Goal: Transaction & Acquisition: Purchase product/service

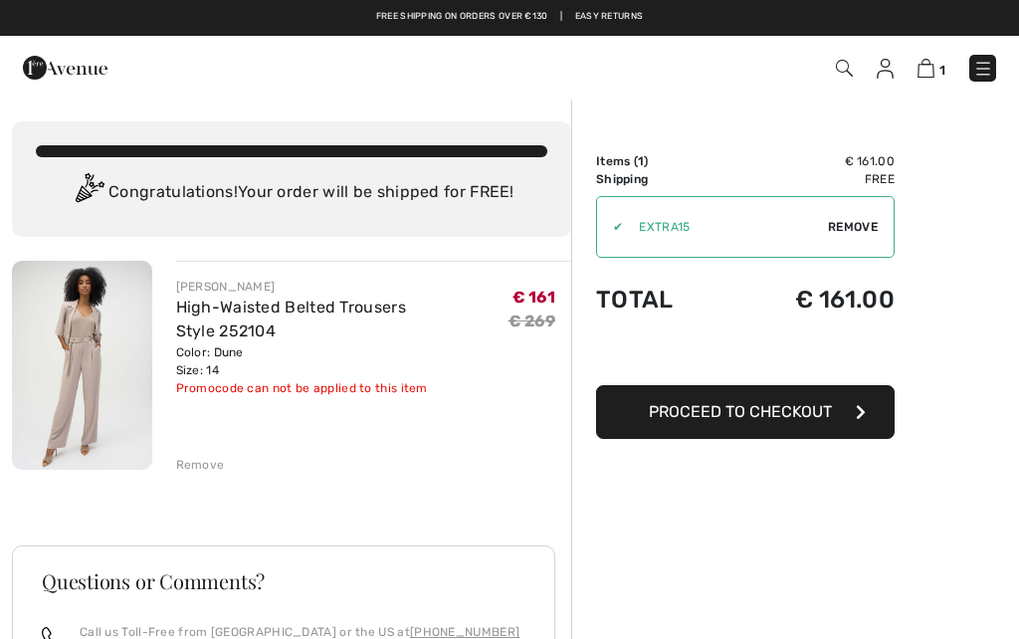
click at [929, 67] on img at bounding box center [925, 68] width 17 height 19
click at [865, 415] on button "Proceed to Checkout" at bounding box center [745, 412] width 298 height 54
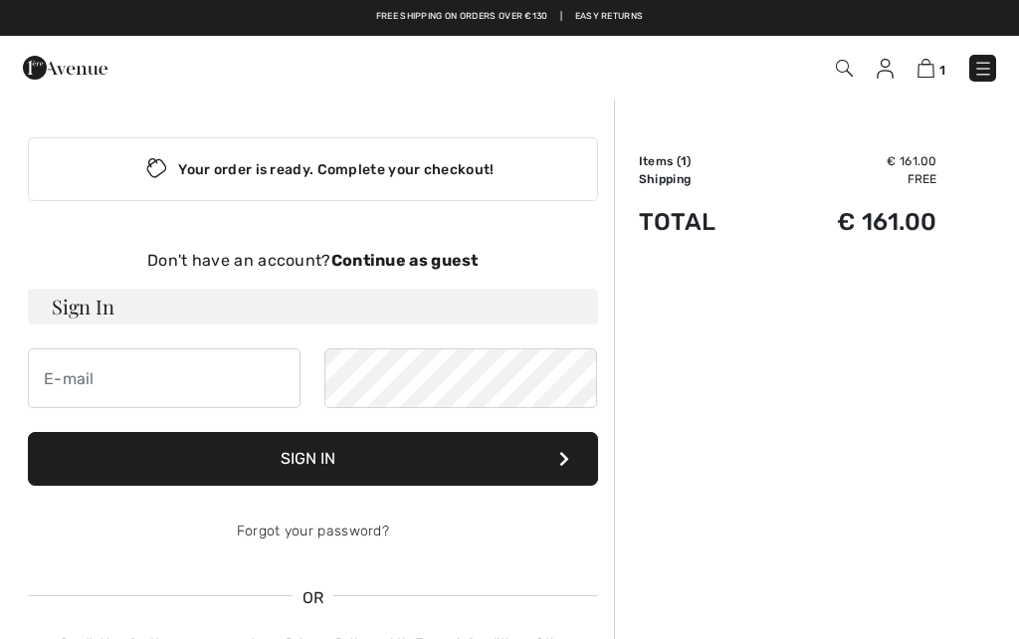
click at [983, 66] on img at bounding box center [983, 69] width 20 height 20
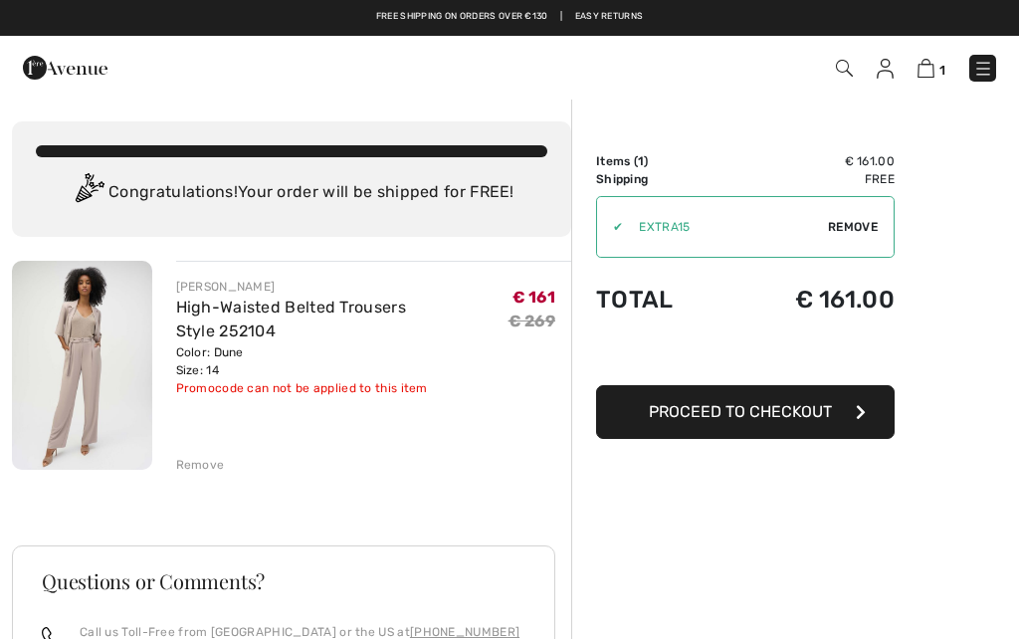
click at [780, 574] on div "Order Summary Details Items ( 1 ) € 161.00 Promo code € 0.00 Shipping Free Tax1…" at bounding box center [795, 566] width 448 height 939
click at [207, 441] on div "[PERSON_NAME] High-Waisted Belted Trousers Style 252104 Color: Dune Size: 14 Fi…" at bounding box center [374, 367] width 396 height 213
click at [201, 460] on div "Remove" at bounding box center [200, 465] width 49 height 18
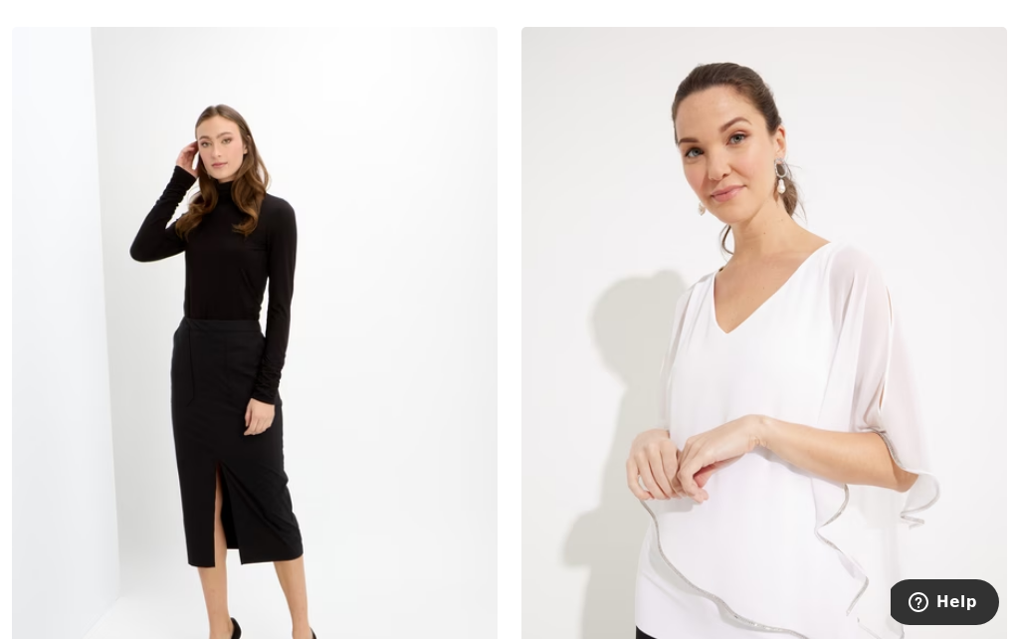
scroll to position [5609, 0]
